Goal: Task Accomplishment & Management: Manage account settings

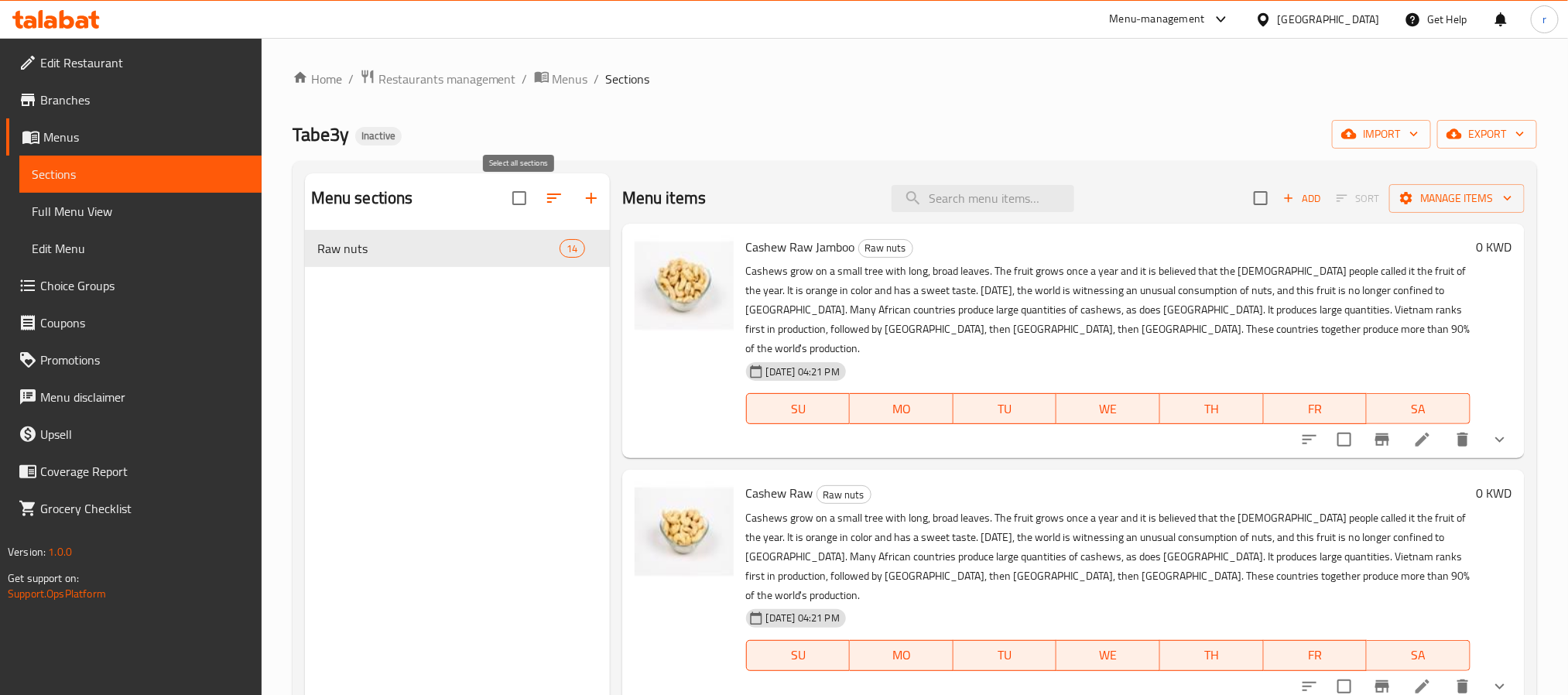
click at [521, 200] on input "checkbox" at bounding box center [519, 198] width 33 height 33
checkbox input "false"
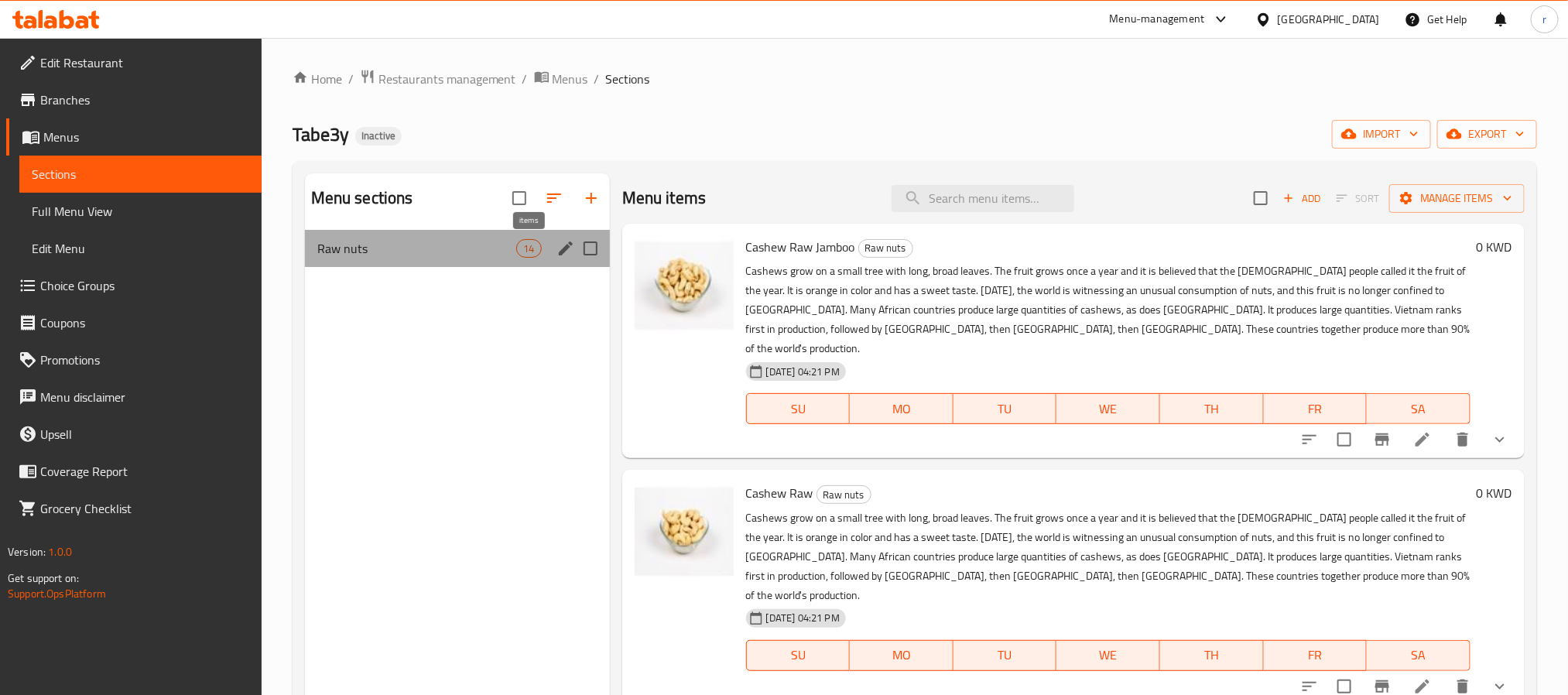
click at [521, 241] on span "14" at bounding box center [528, 248] width 23 height 15
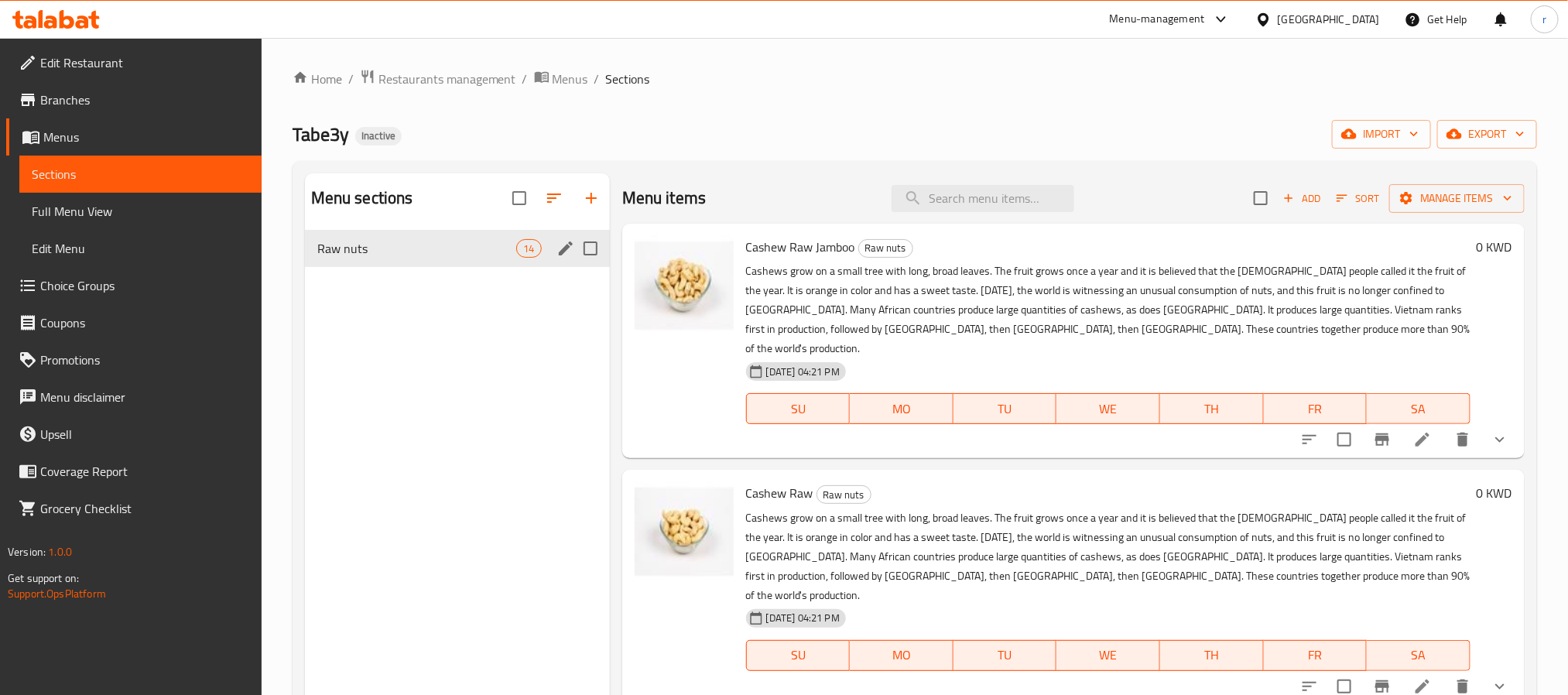
click at [595, 249] on input "Menu sections" at bounding box center [591, 248] width 33 height 33
checkbox input "true"
click at [514, 196] on icon "button" at bounding box center [517, 198] width 19 height 19
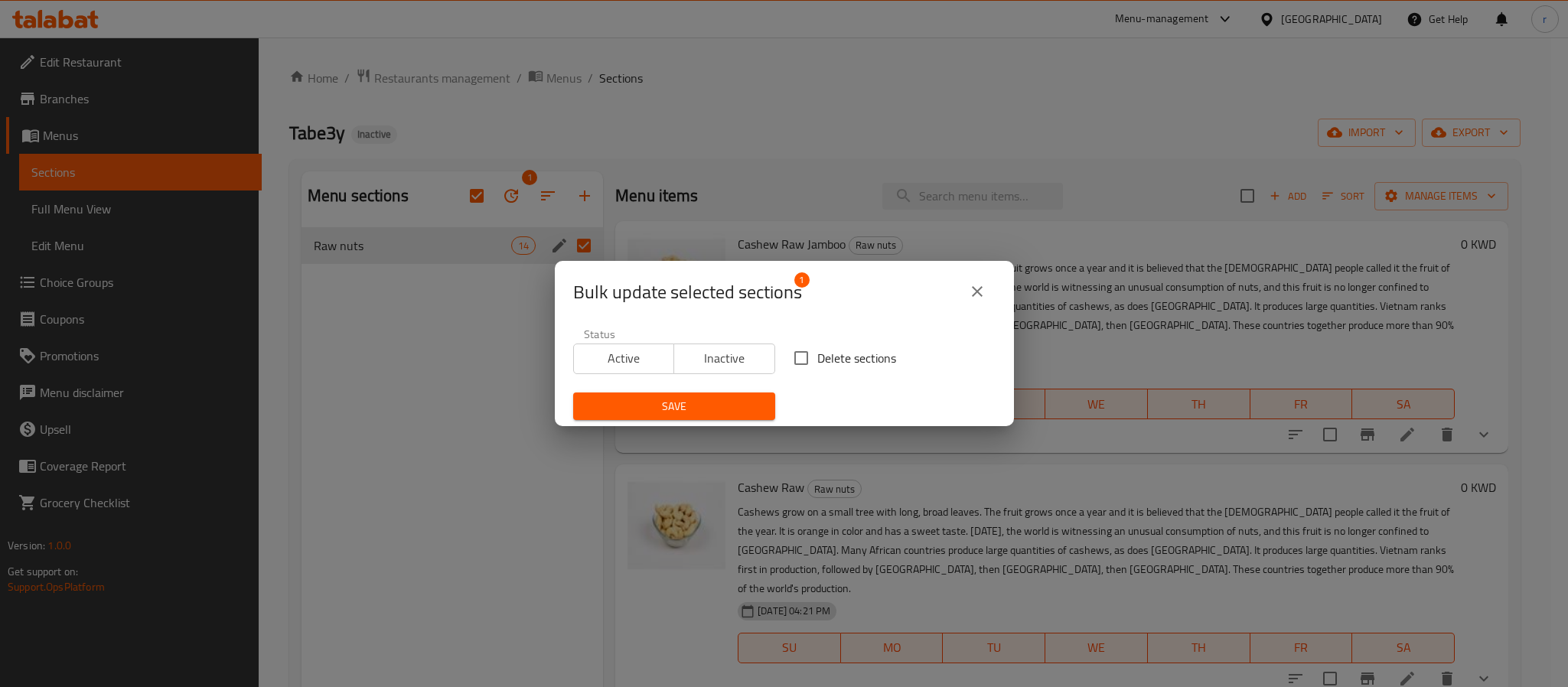
click at [795, 363] on input "Delete sections" at bounding box center [801, 357] width 32 height 32
checkbox input "true"
click at [648, 418] on button "Save" at bounding box center [674, 406] width 202 height 29
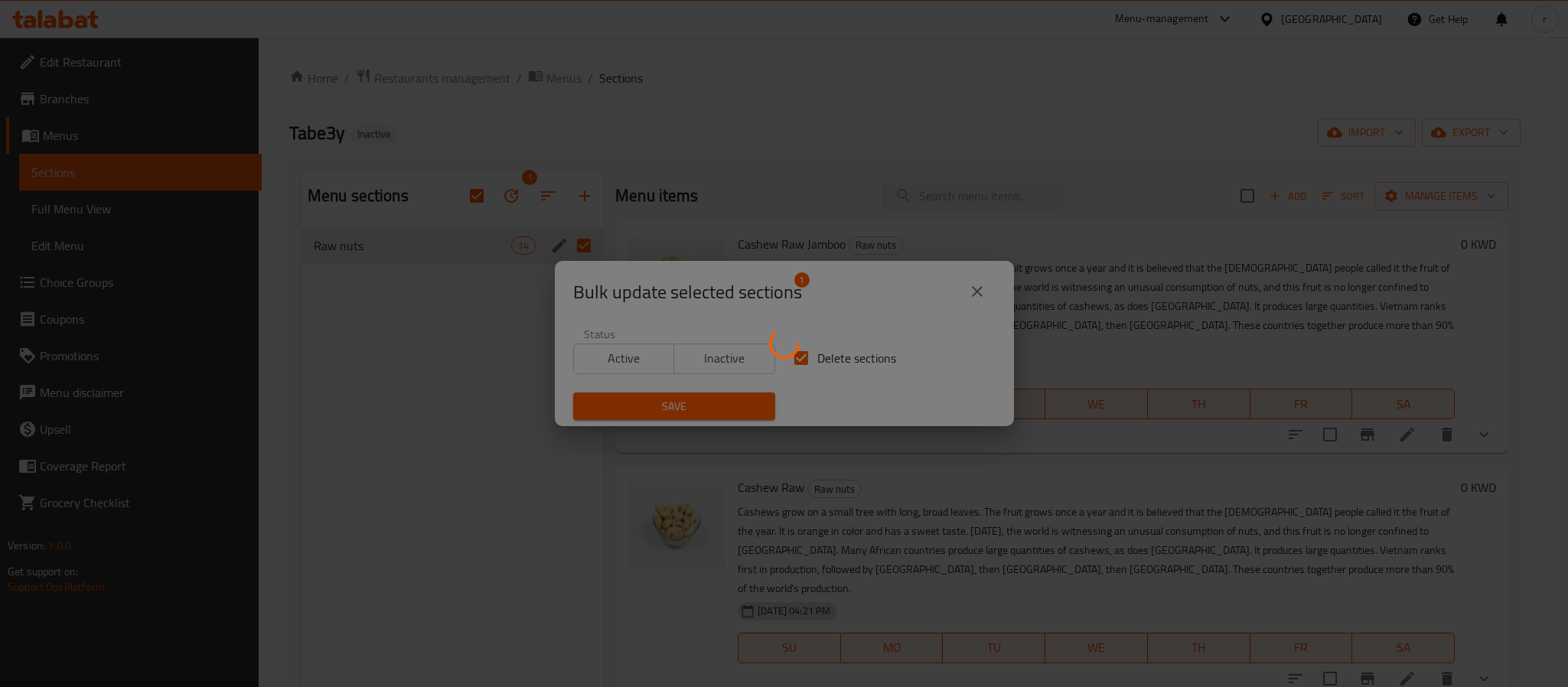
checkbox input "false"
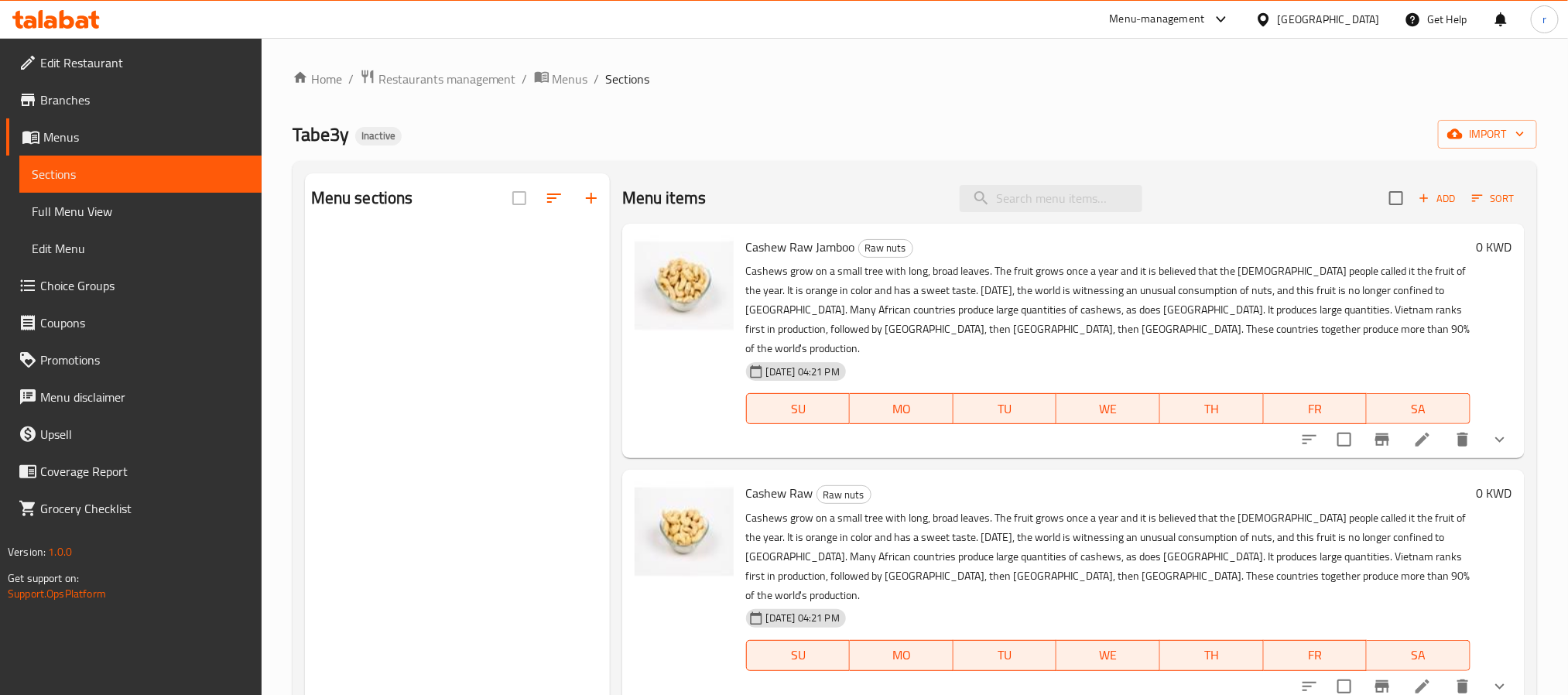
click at [772, 111] on div "Home / Restaurants management / Menus / Sections Tabe3y Inactive import Menu se…" at bounding box center [915, 475] width 1245 height 812
click at [790, 109] on div "Home / Restaurants management / Menus / Sections Tabe3y Inactive import Menu se…" at bounding box center [915, 475] width 1245 height 812
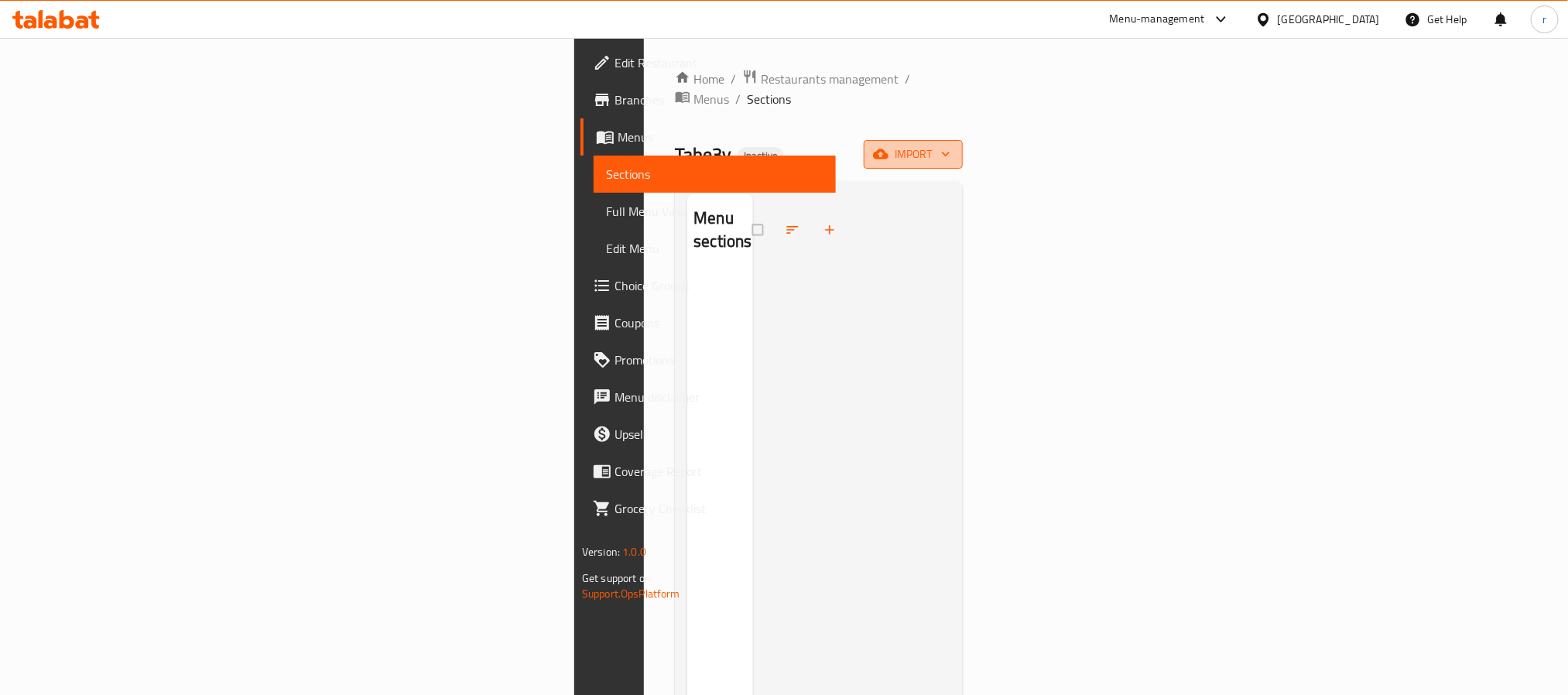
click at [950, 145] on span "import" at bounding box center [914, 154] width 75 height 20
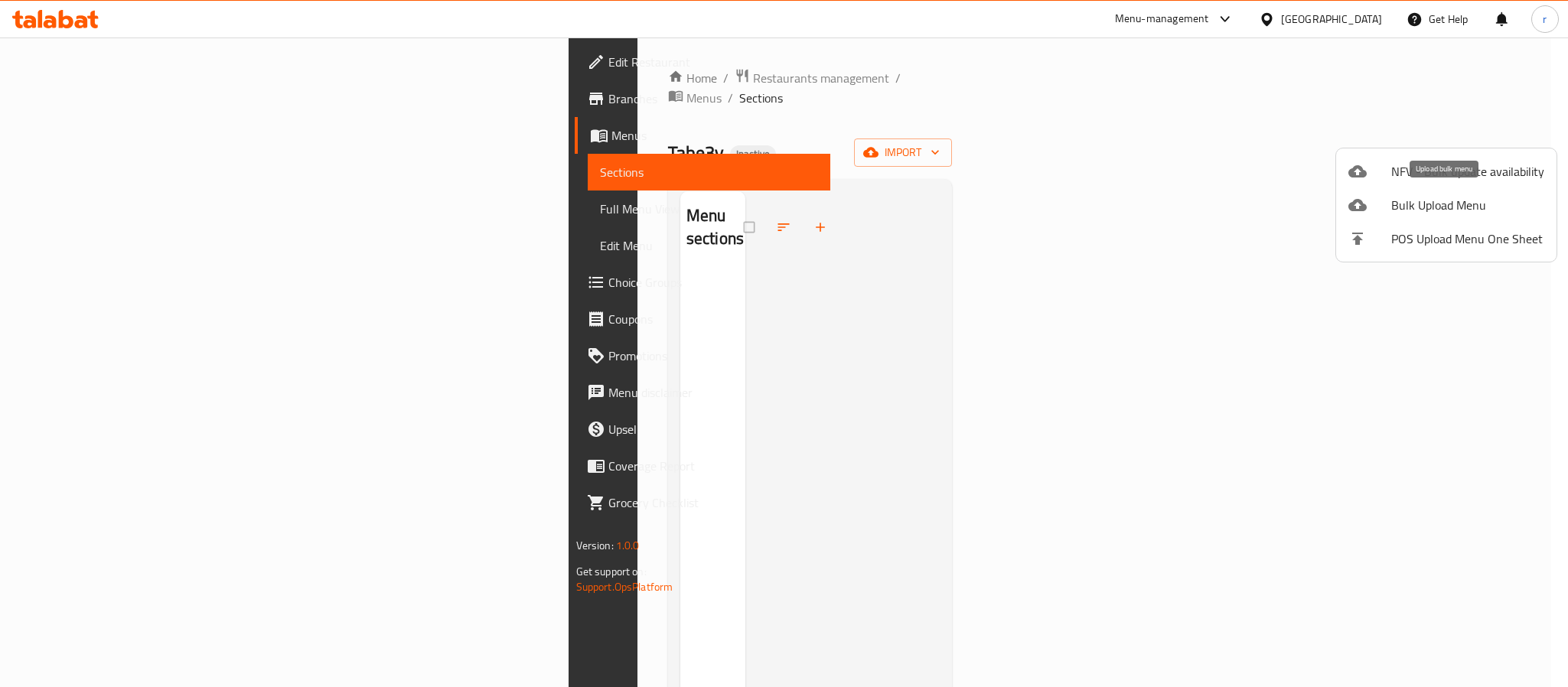
click at [1419, 196] on span "Bulk Upload Menu" at bounding box center [1468, 205] width 153 height 18
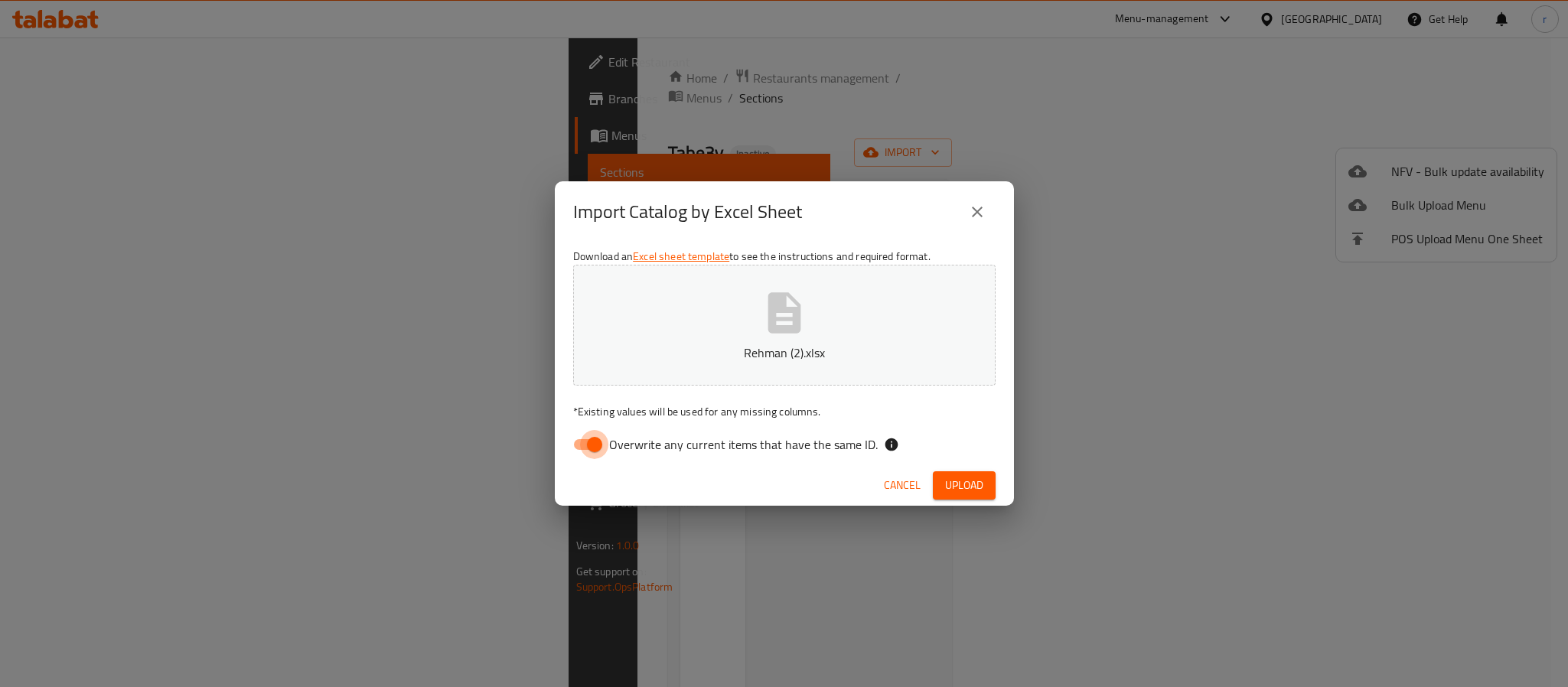
click at [588, 448] on input "Overwrite any current items that have the same ID." at bounding box center [594, 444] width 87 height 29
checkbox input "false"
click at [948, 480] on span "Upload" at bounding box center [964, 485] width 38 height 19
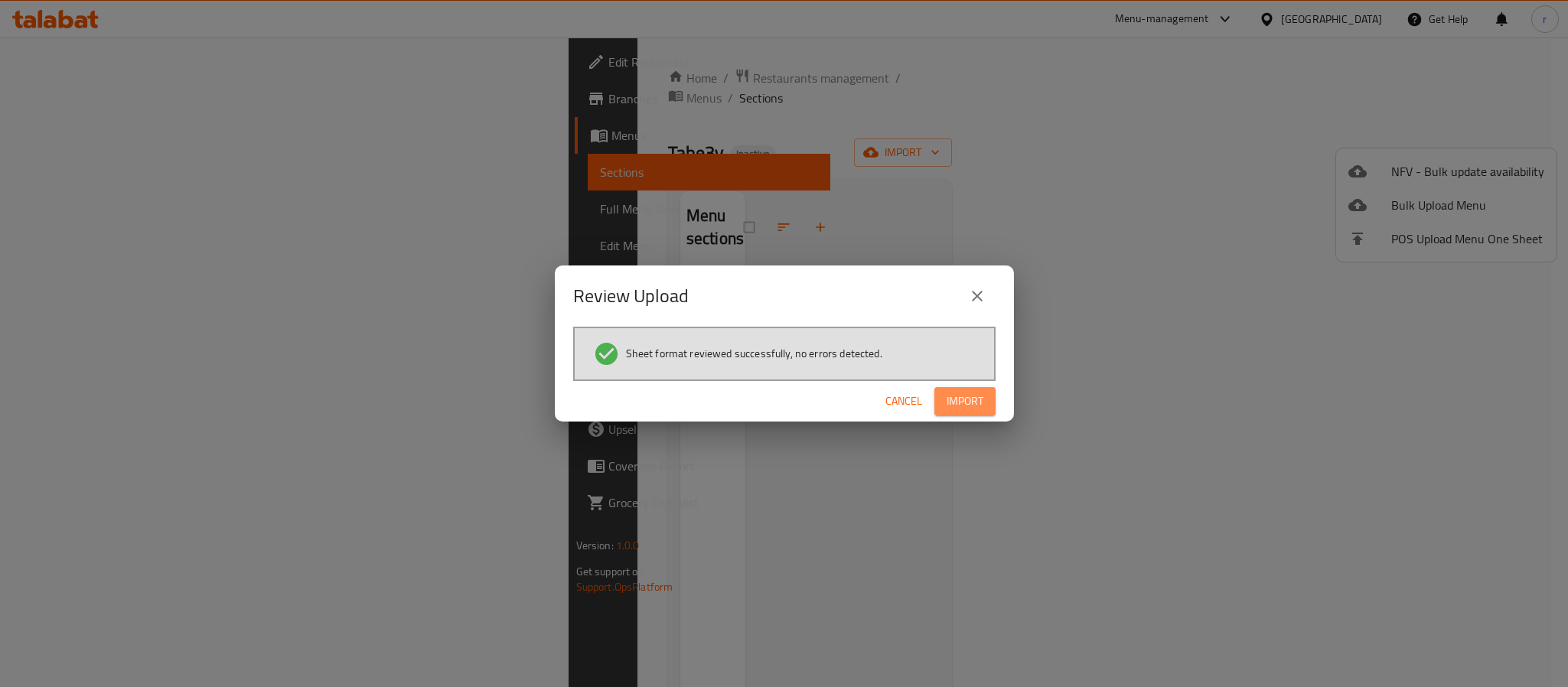
click at [965, 392] on span "Import" at bounding box center [966, 401] width 37 height 19
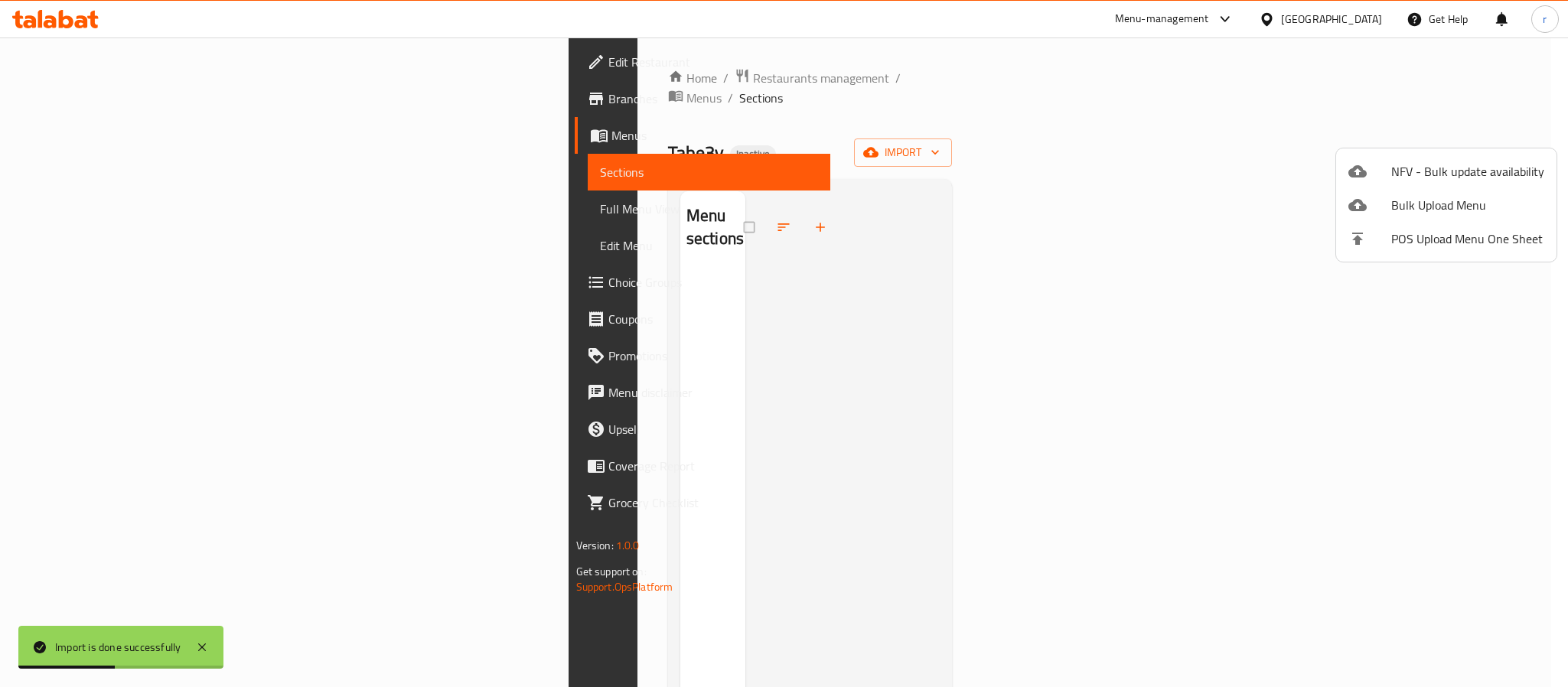
click at [487, 508] on div at bounding box center [784, 344] width 1568 height 687
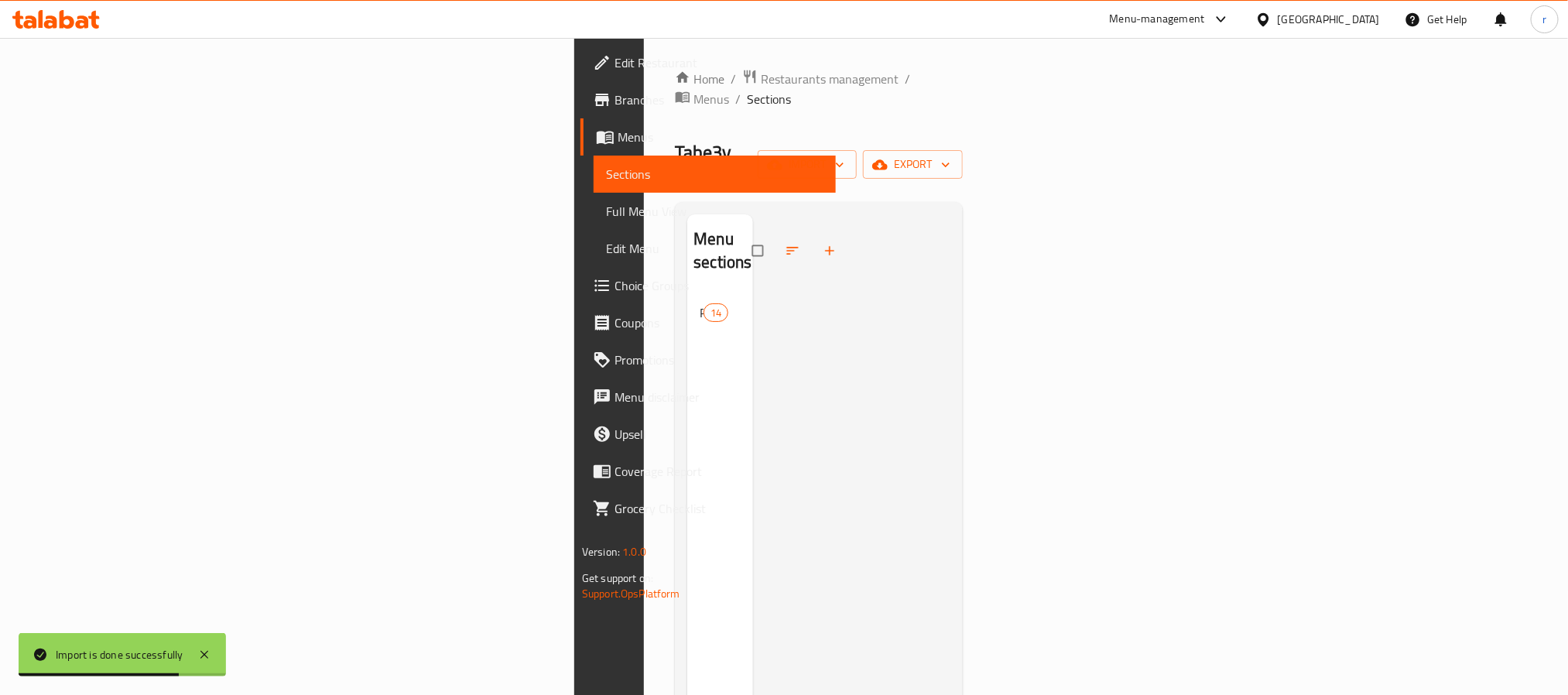
click at [688, 512] on div "Menu sections Raw nuts 14" at bounding box center [720, 561] width 65 height 695
click at [700, 304] on span "Raw nuts" at bounding box center [700, 313] width 0 height 19
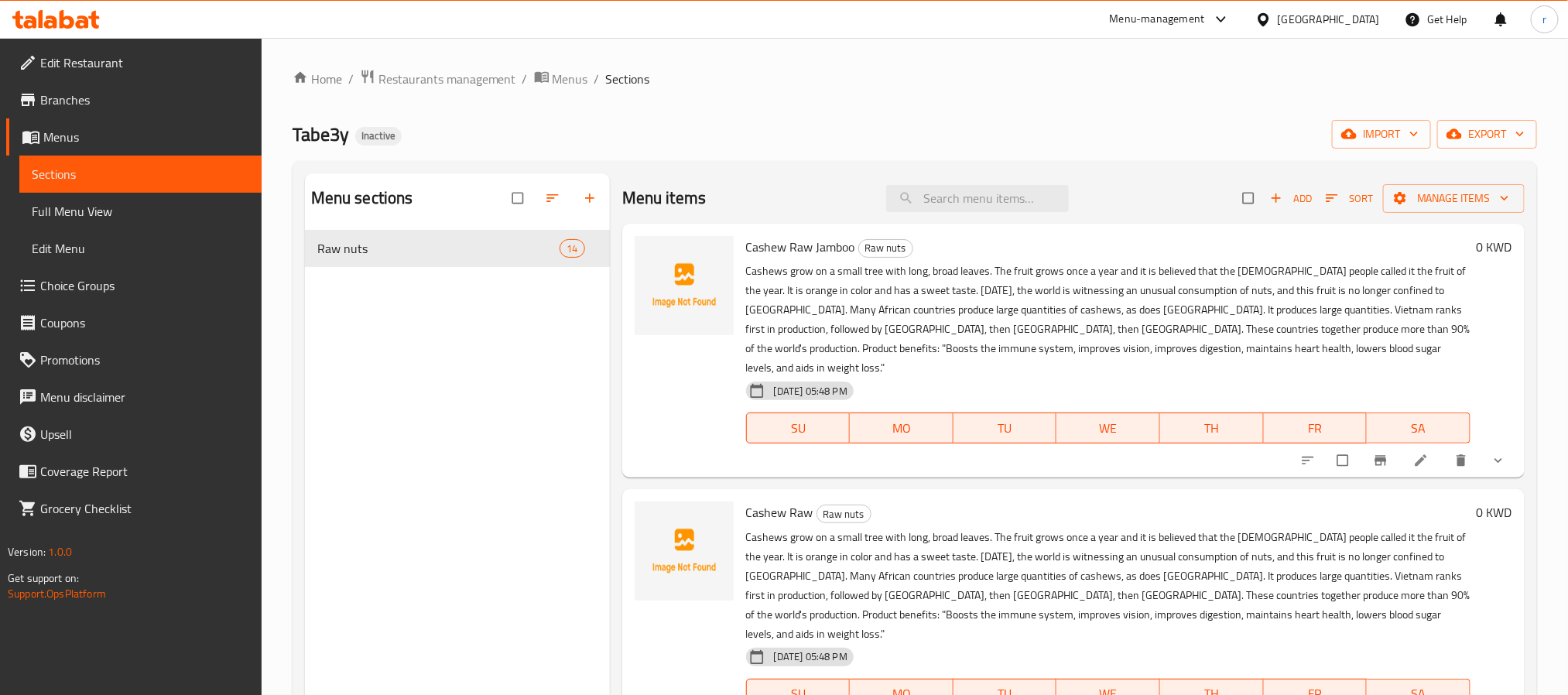
click at [386, 523] on div "Menu sections Raw nuts 14" at bounding box center [457, 521] width 305 height 695
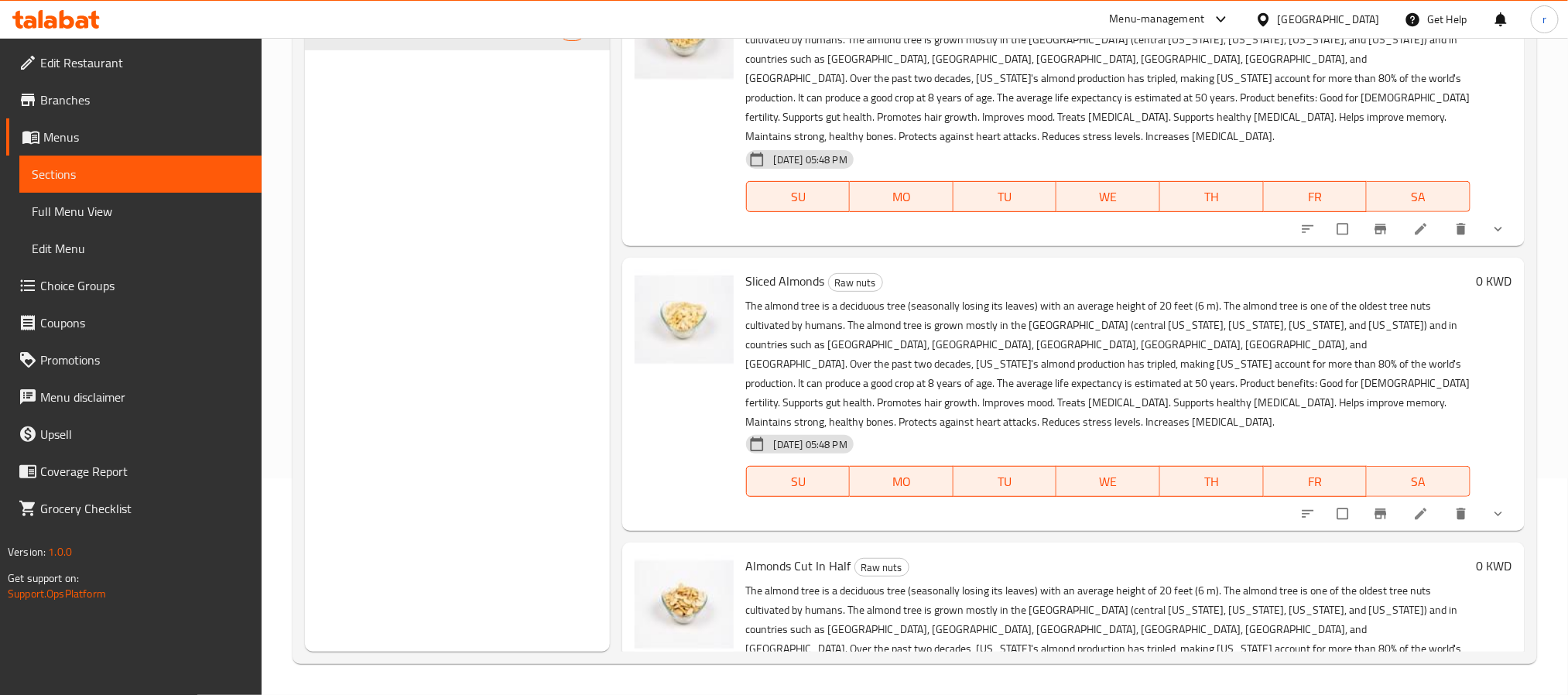
scroll to position [2771, 0]
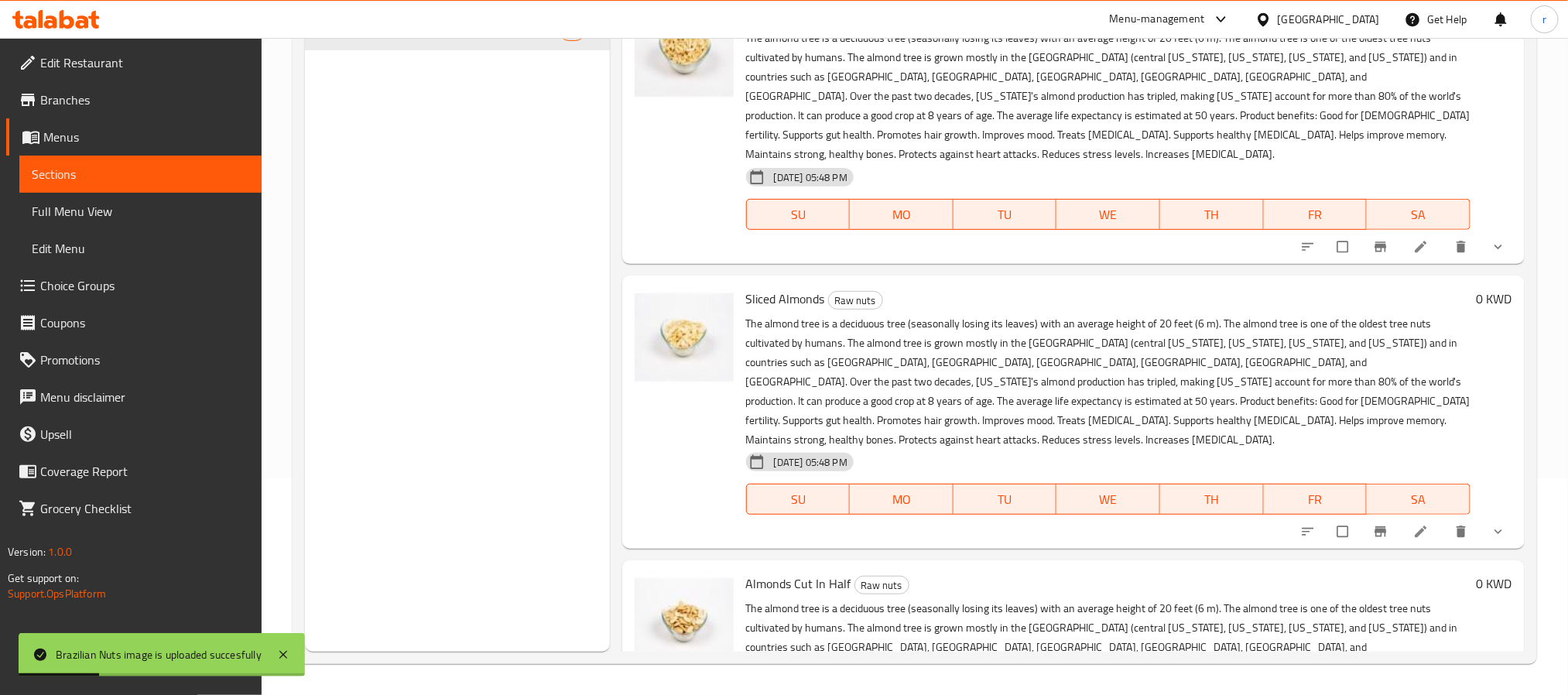
click at [413, 433] on div "Menu sections Raw nuts 14" at bounding box center [457, 305] width 305 height 695
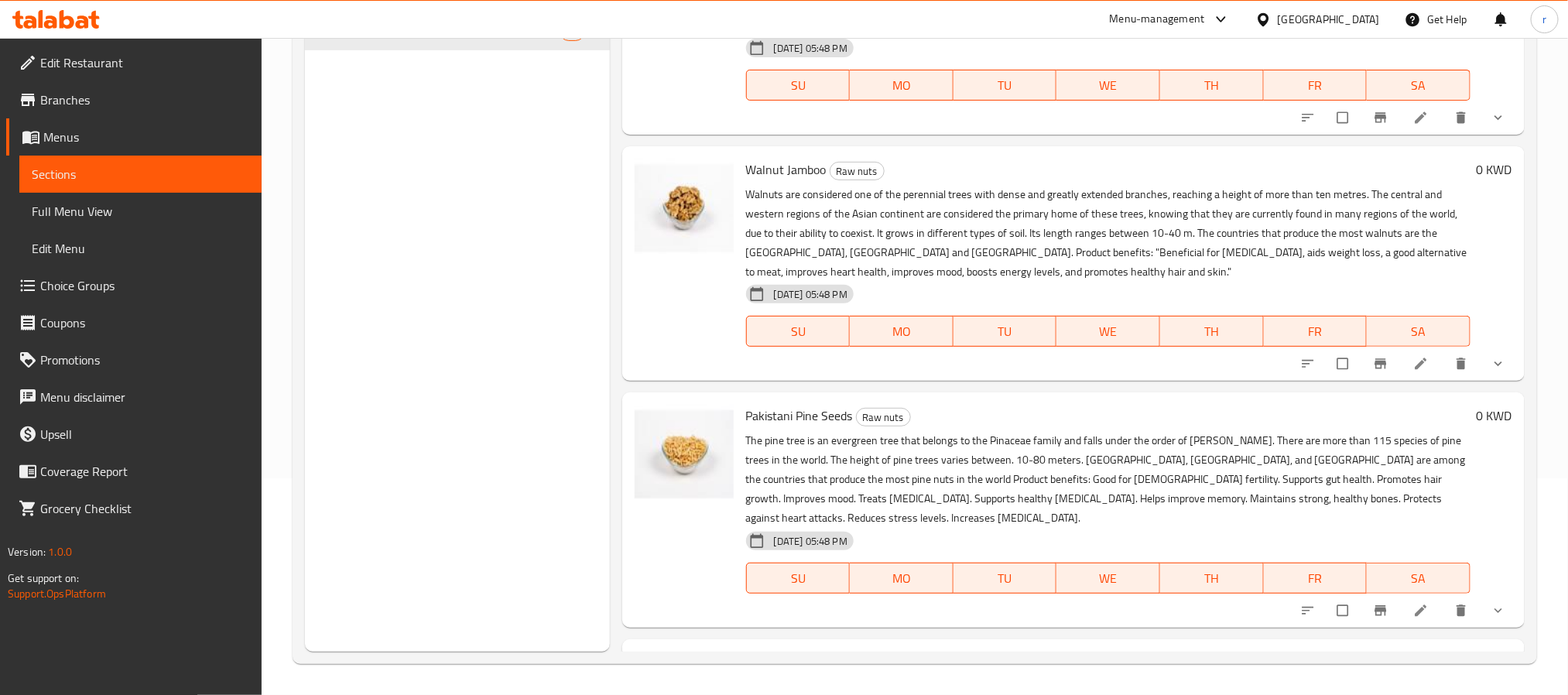
scroll to position [0, 0]
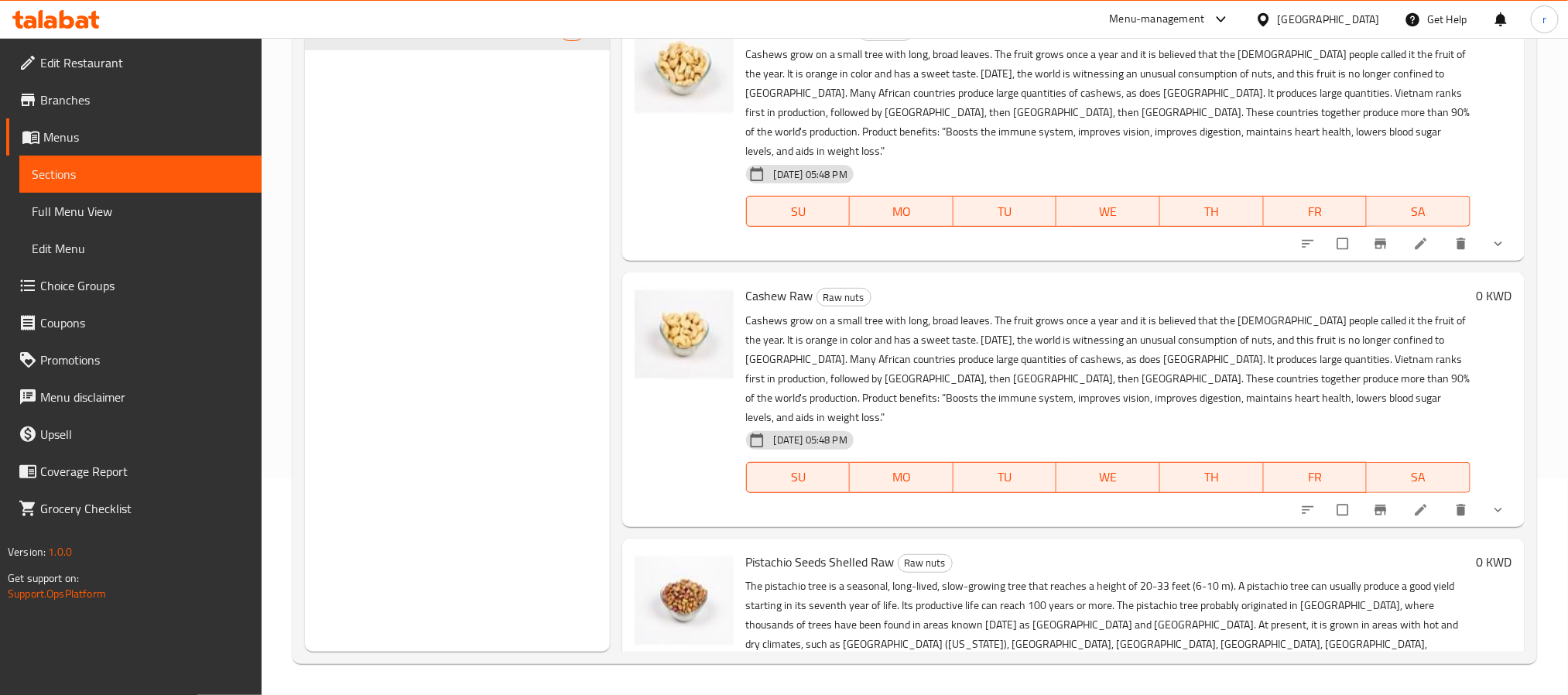
click at [520, 413] on div "Menu sections Raw nuts 14" at bounding box center [457, 305] width 305 height 695
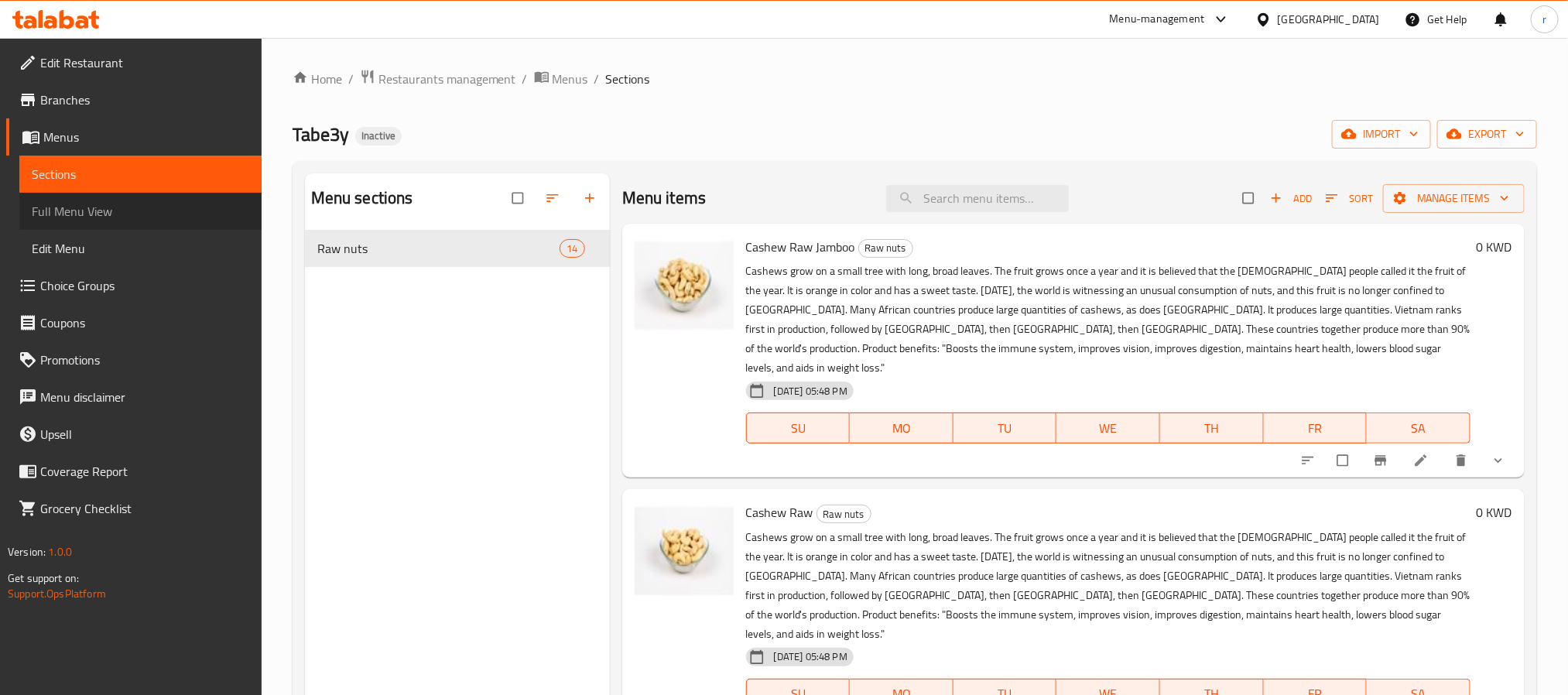
click at [129, 219] on span "Full Menu View" at bounding box center [140, 211] width 218 height 19
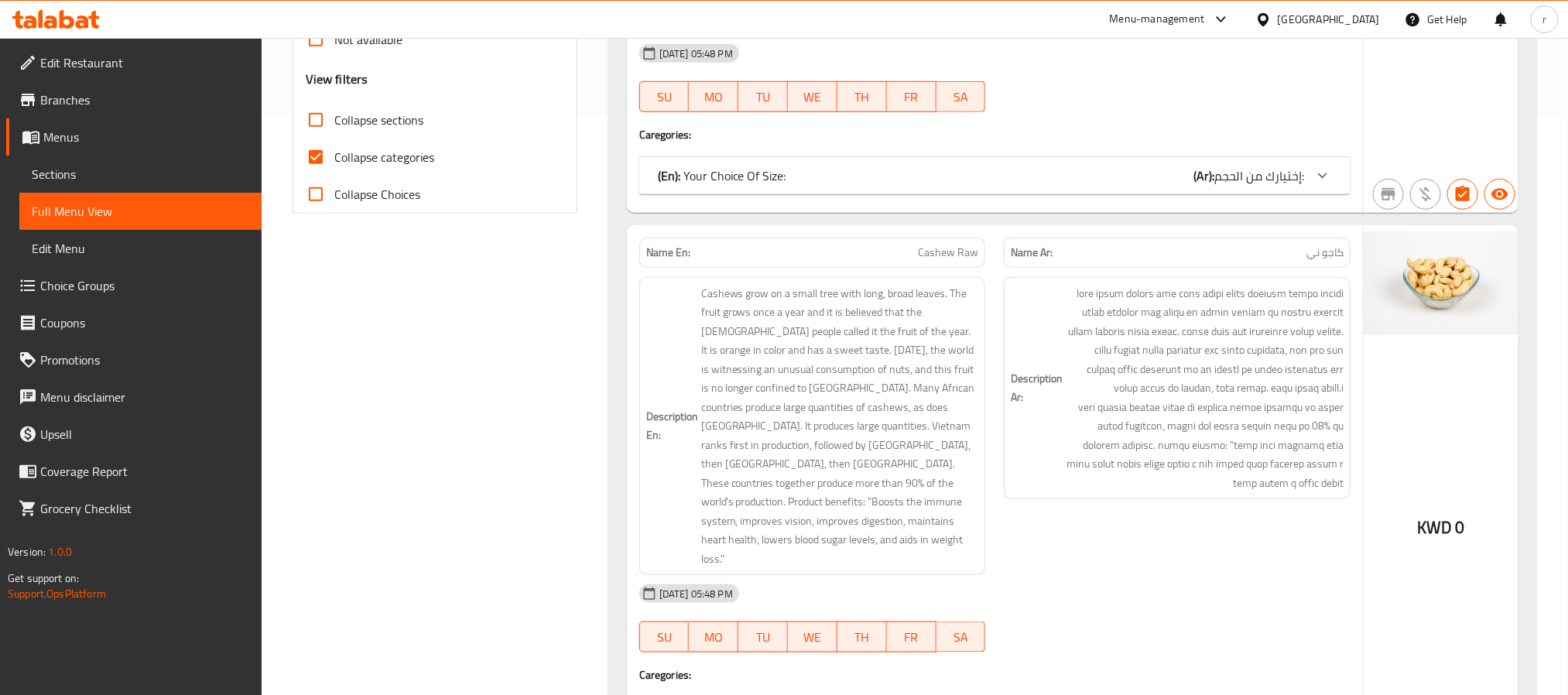
scroll to position [580, 0]
click at [319, 163] on input "Collapse categories" at bounding box center [316, 156] width 37 height 37
checkbox input "false"
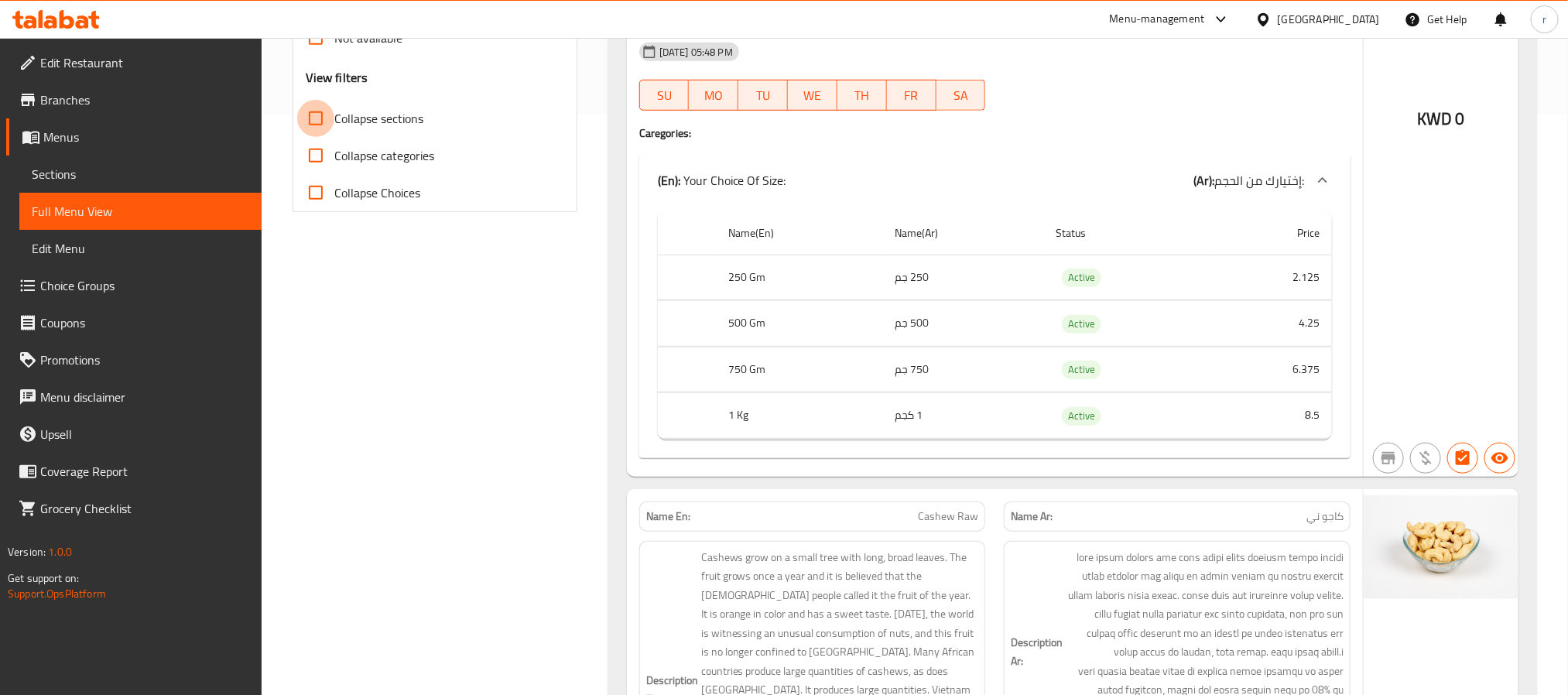
click at [321, 121] on input "Collapse sections" at bounding box center [316, 119] width 37 height 37
checkbox input "true"
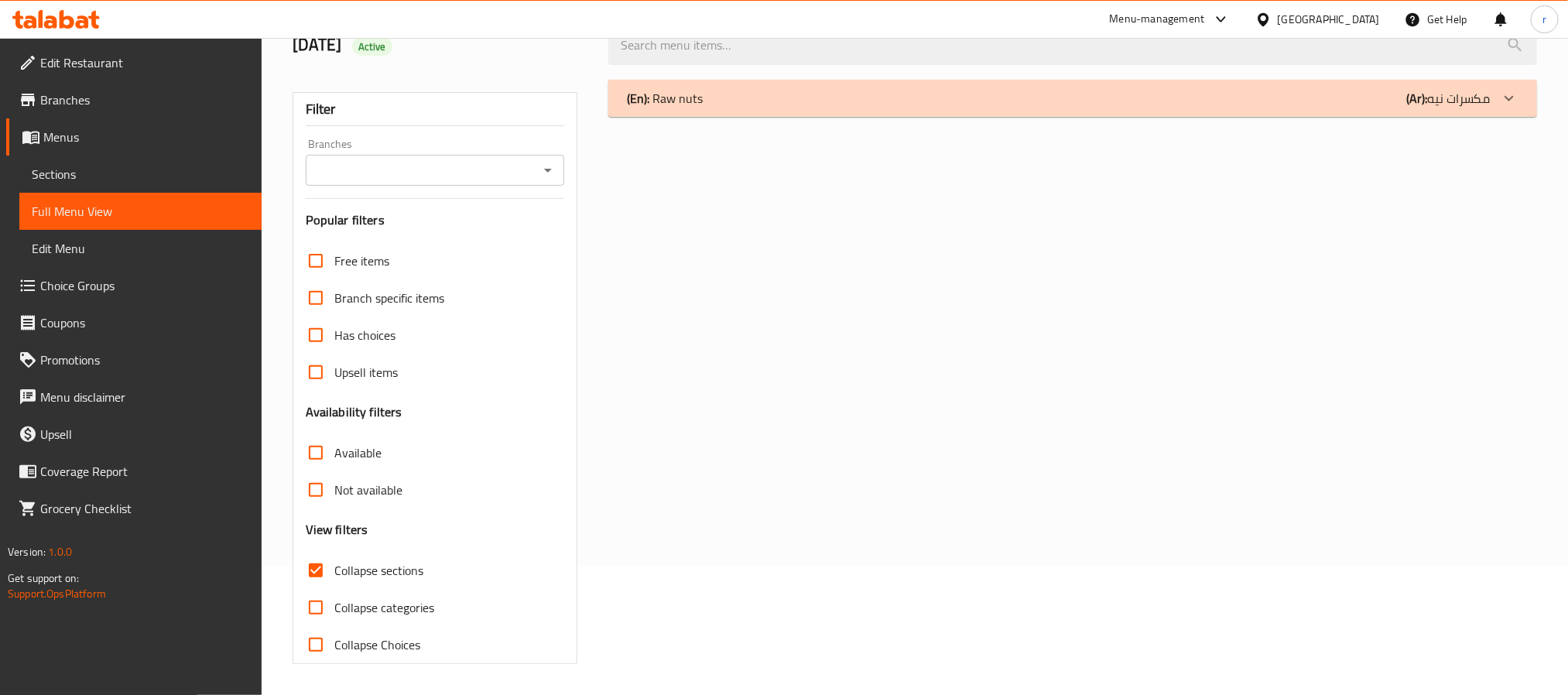
scroll to position [130, 0]
click at [846, 91] on div "(En): Raw nuts (Ar): مكسرات نيه" at bounding box center [1059, 98] width 863 height 19
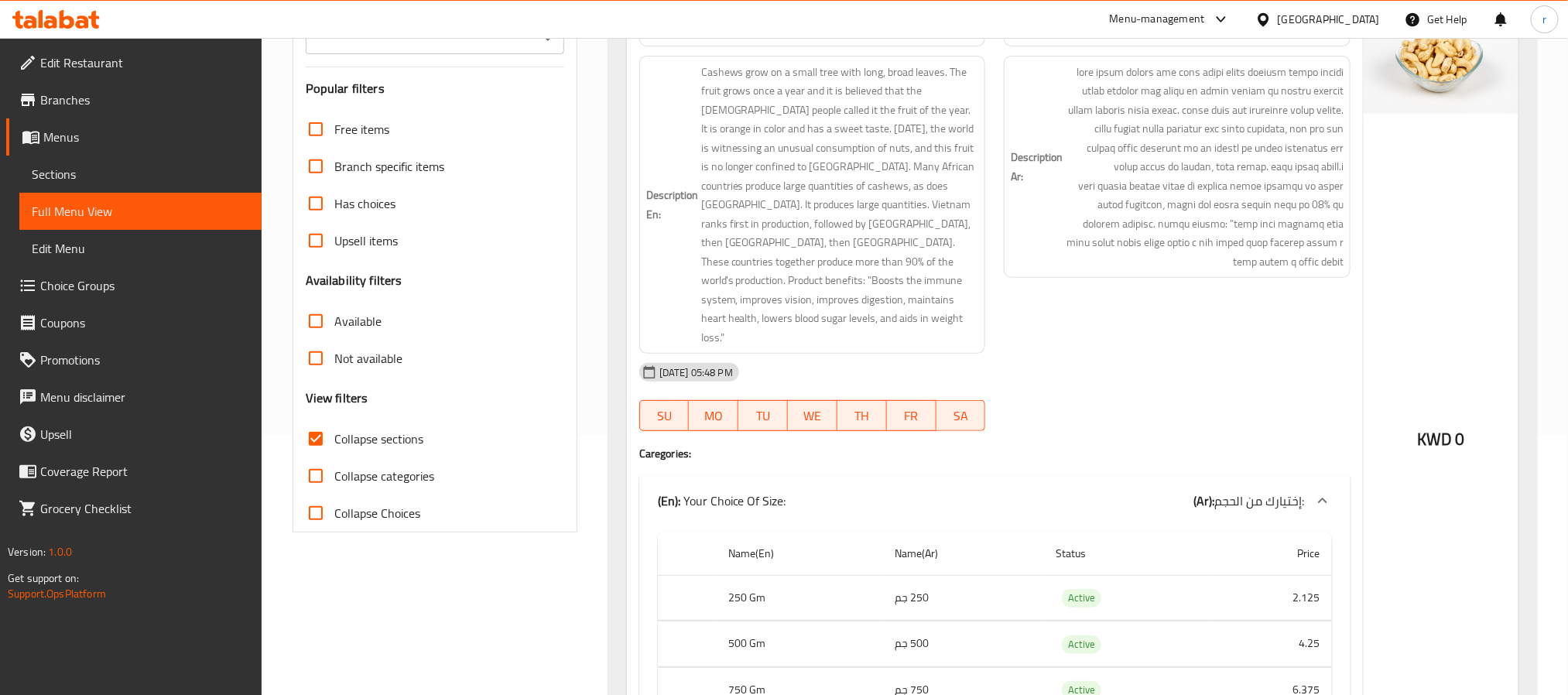
scroll to position [0, 0]
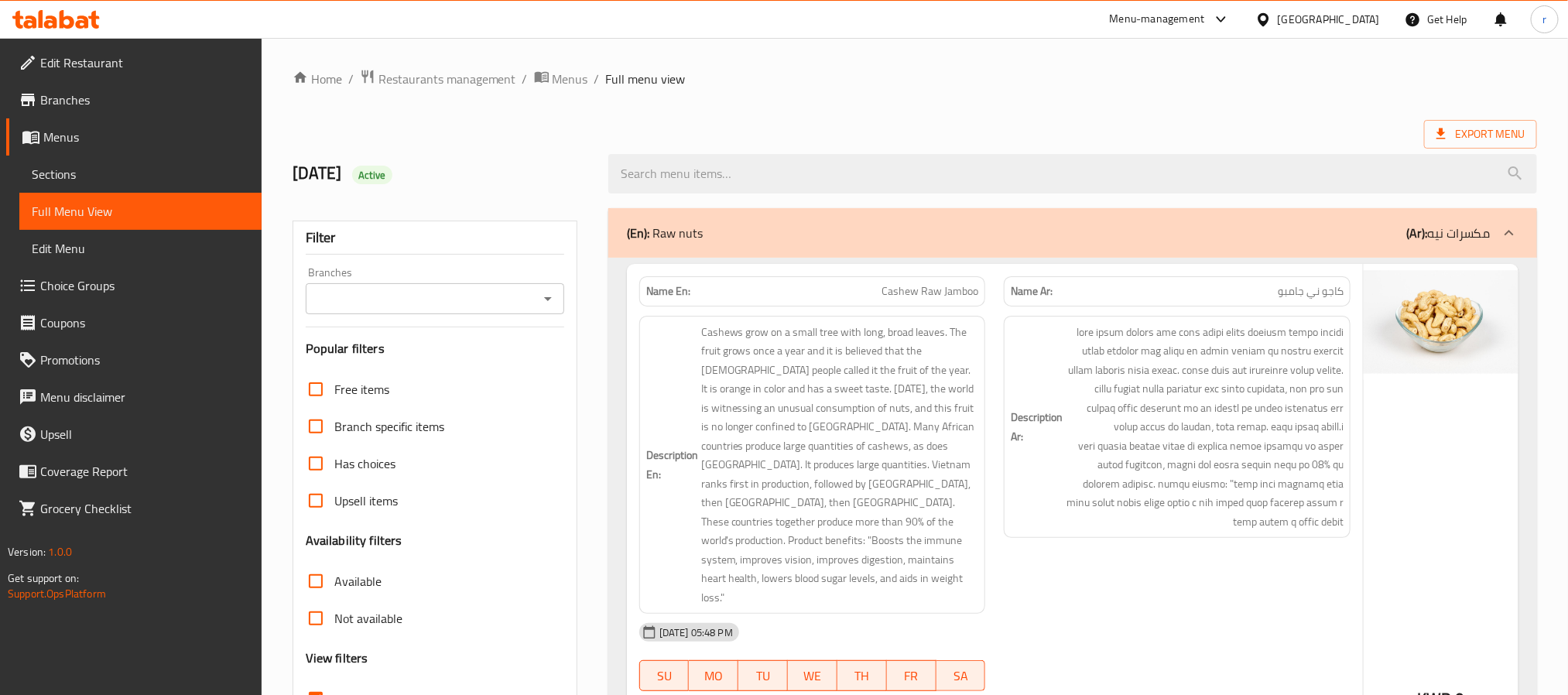
drag, startPoint x: 73, startPoint y: 179, endPoint x: 140, endPoint y: 191, distance: 68.1
click at [73, 179] on span "Sections" at bounding box center [140, 174] width 218 height 19
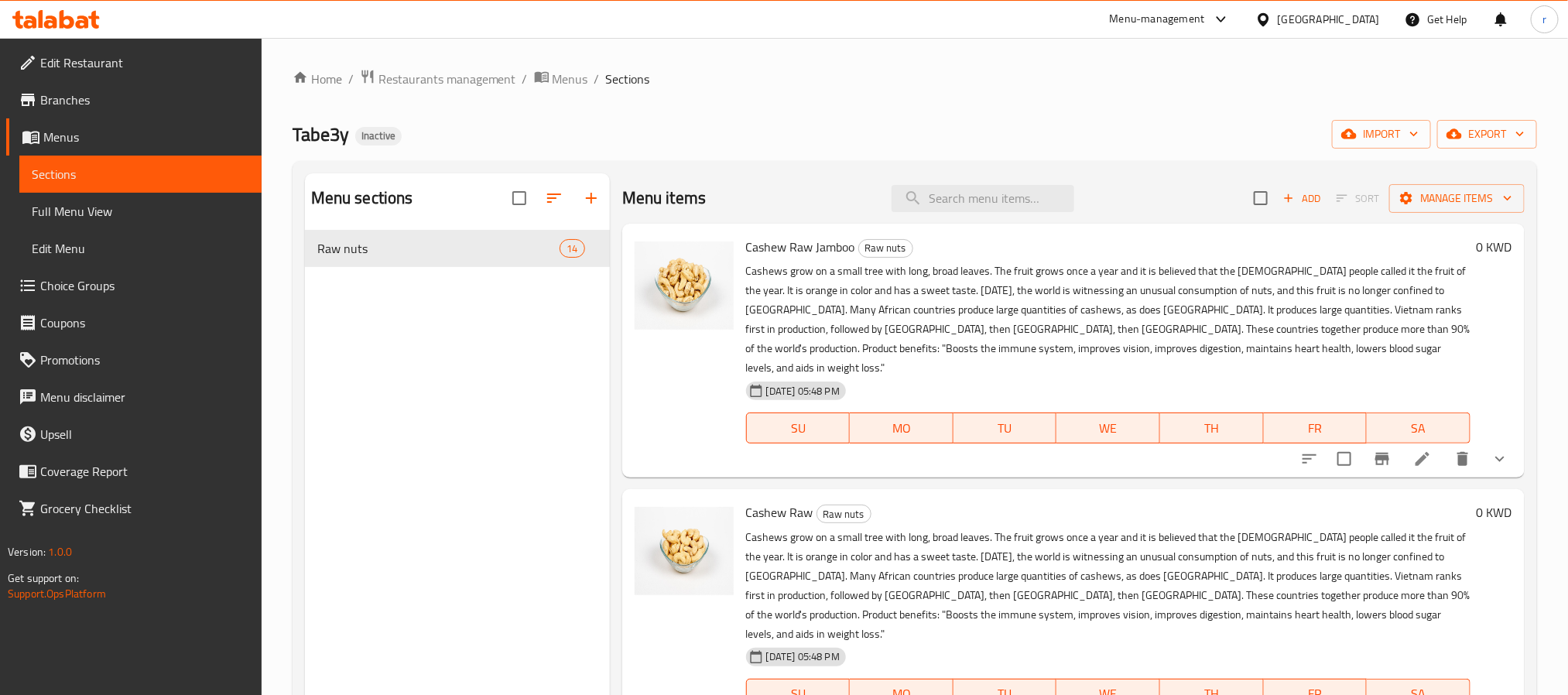
click at [908, 64] on div "Home / Restaurants management / Menus / Sections Tabe3y Inactive import export …" at bounding box center [915, 475] width 1306 height 873
